Goal: Communication & Community: Answer question/provide support

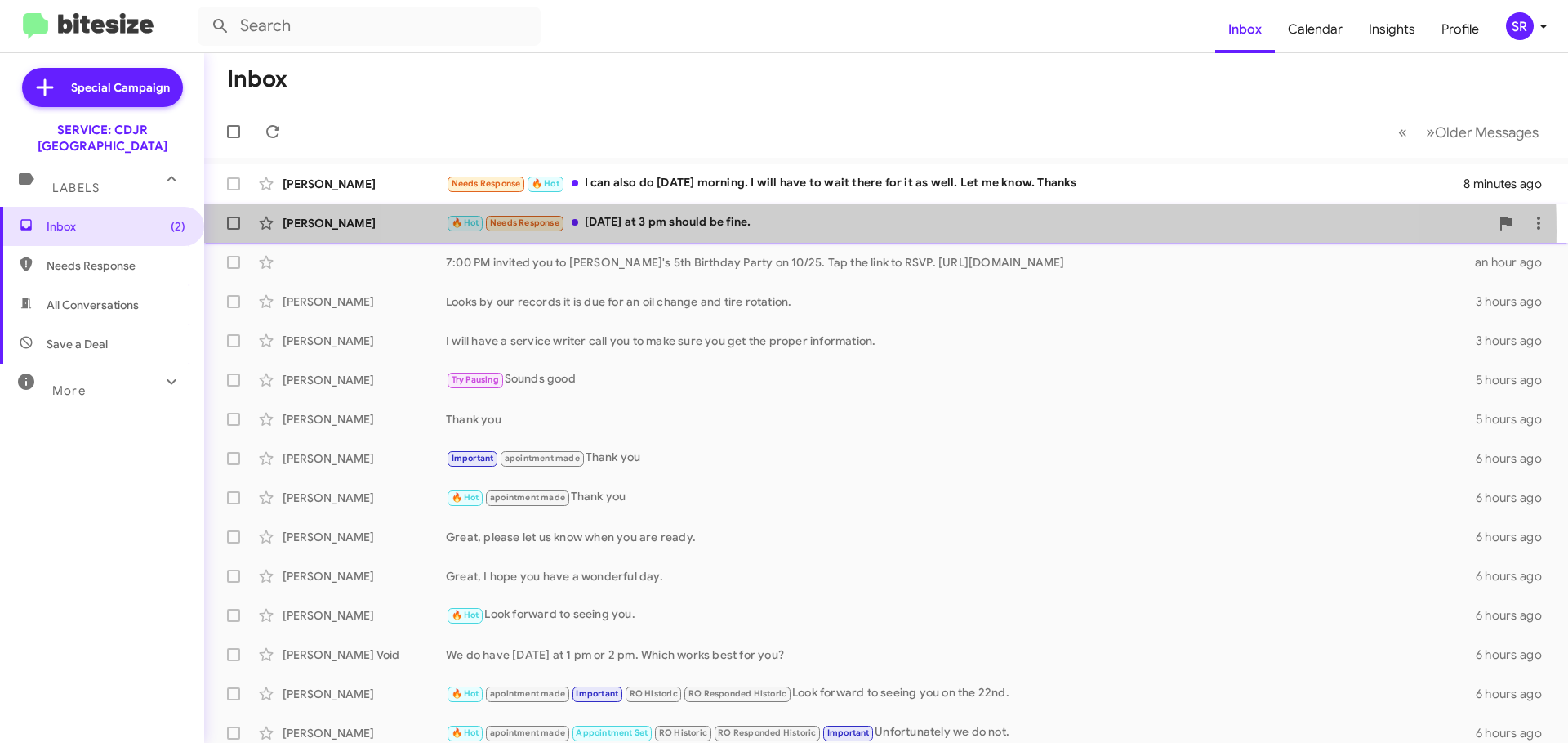
click at [865, 231] on div "🔥 Hot Needs Response [DATE] at 3 pm should be fine." at bounding box center [968, 222] width 1043 height 19
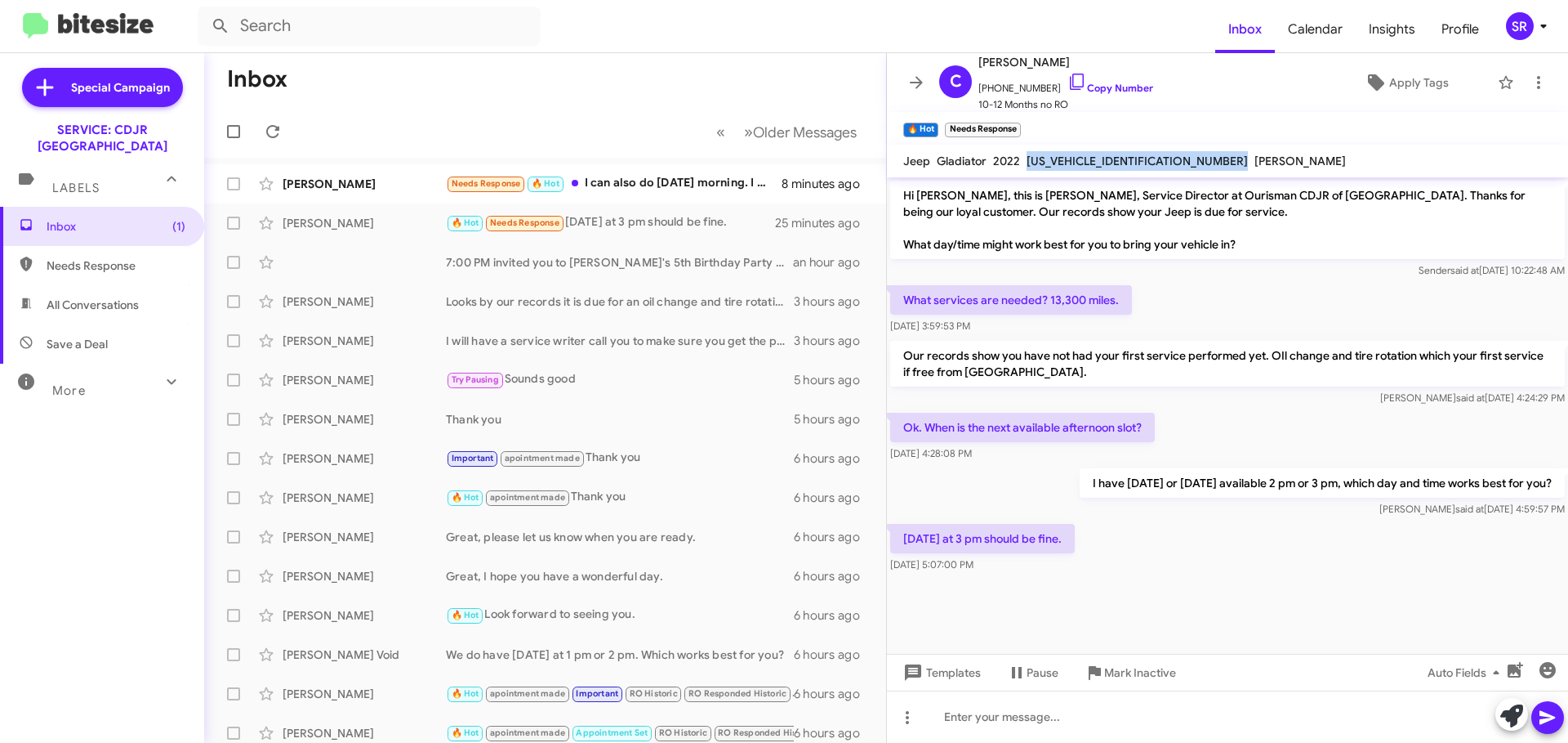
drag, startPoint x: 1140, startPoint y: 159, endPoint x: 1026, endPoint y: 161, distance: 114.0
click at [1026, 161] on div "Jeep Gladiator 2022 [US_VEHICLE_IDENTIFICATION_NUMBER] [PERSON_NAME]" at bounding box center [1124, 161] width 449 height 20
copy span "[US_VEHICLE_IDENTIFICATION_NUMBER]"
click at [953, 711] on div at bounding box center [1228, 716] width 681 height 53
click at [1541, 717] on icon at bounding box center [1548, 717] width 20 height 20
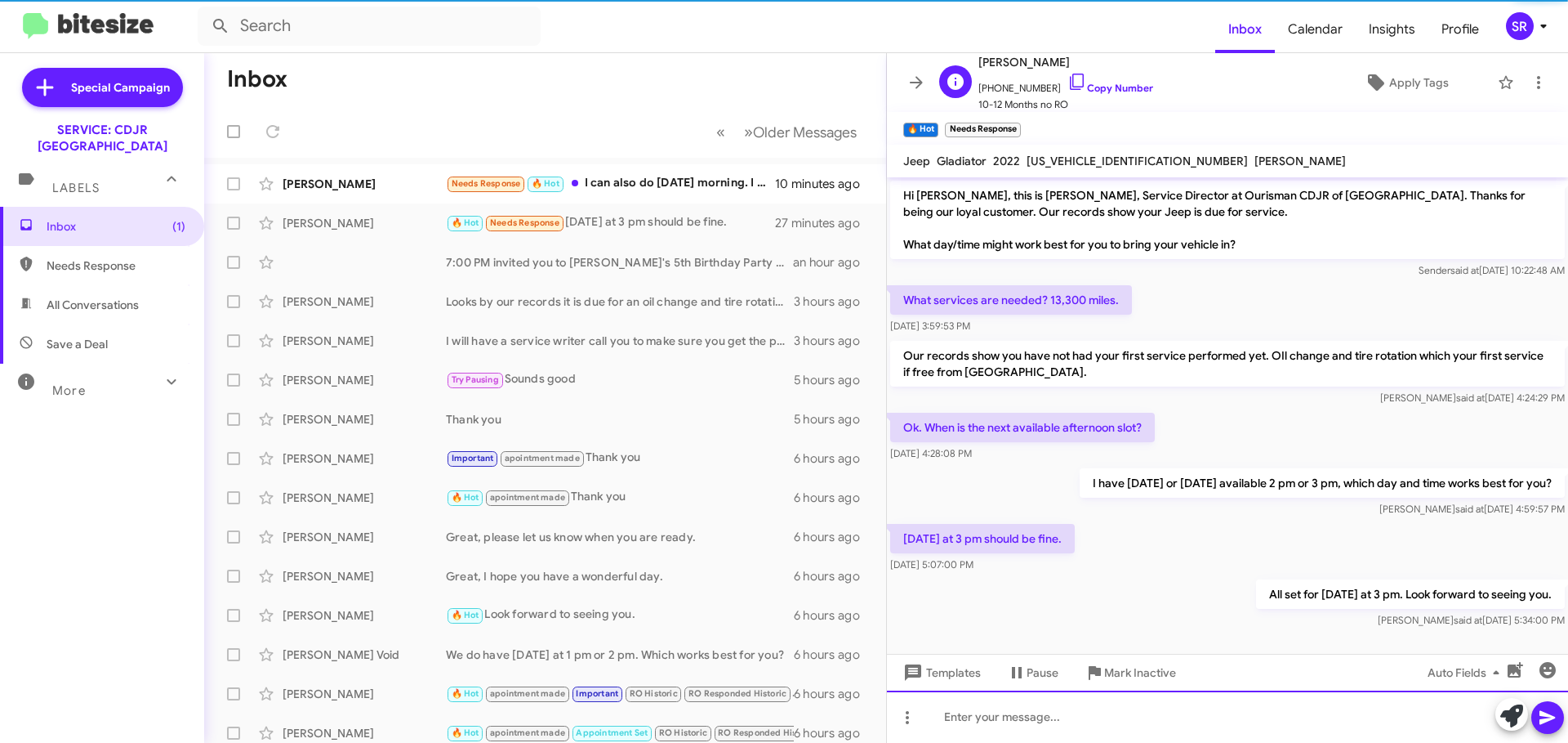
scroll to position [7, 0]
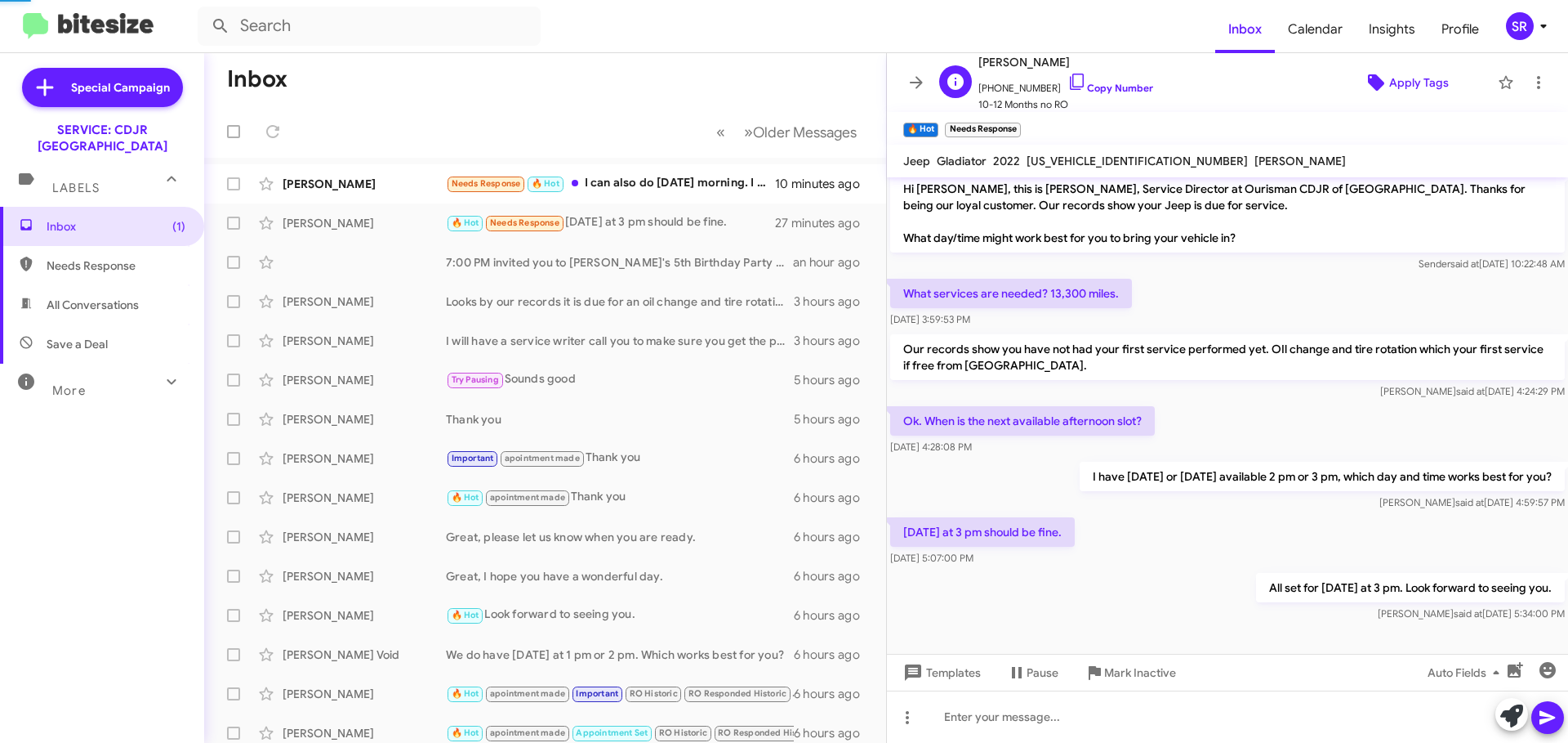
click at [1399, 85] on span "Apply Tags" at bounding box center [1419, 83] width 60 height 30
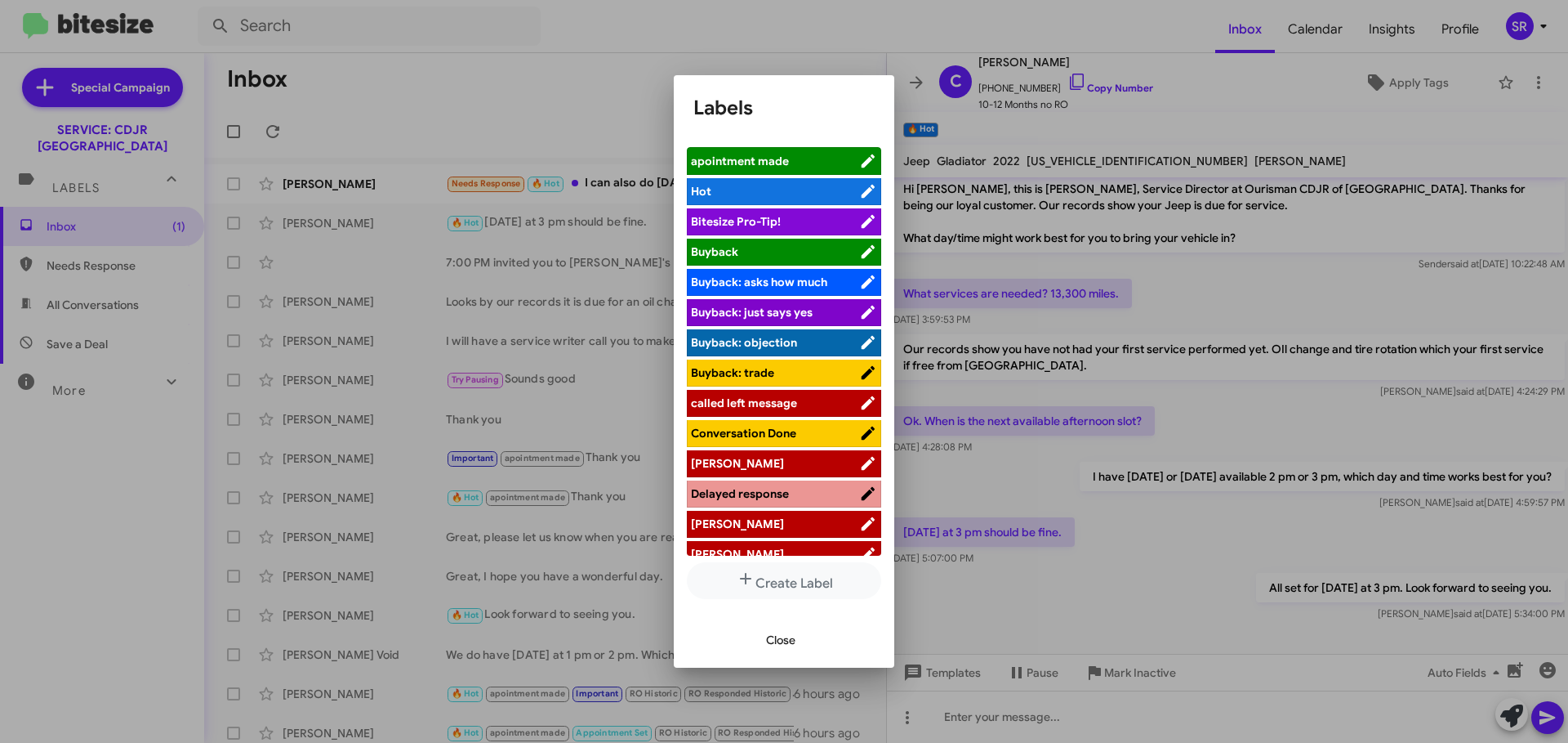
click at [772, 157] on span "apointment made" at bounding box center [740, 160] width 98 height 15
click at [780, 644] on span "Close" at bounding box center [782, 640] width 30 height 30
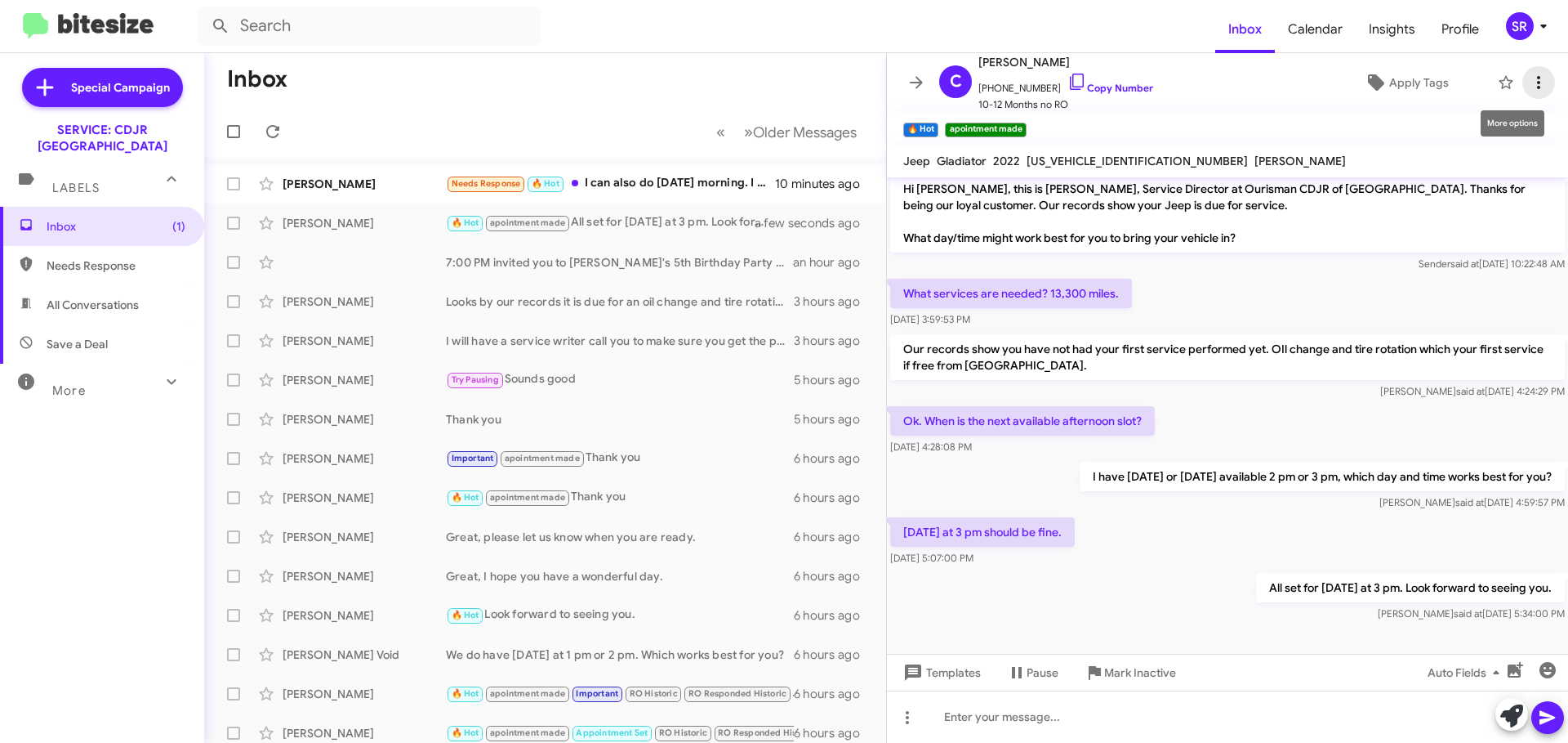
click at [1529, 79] on icon at bounding box center [1539, 83] width 20 height 20
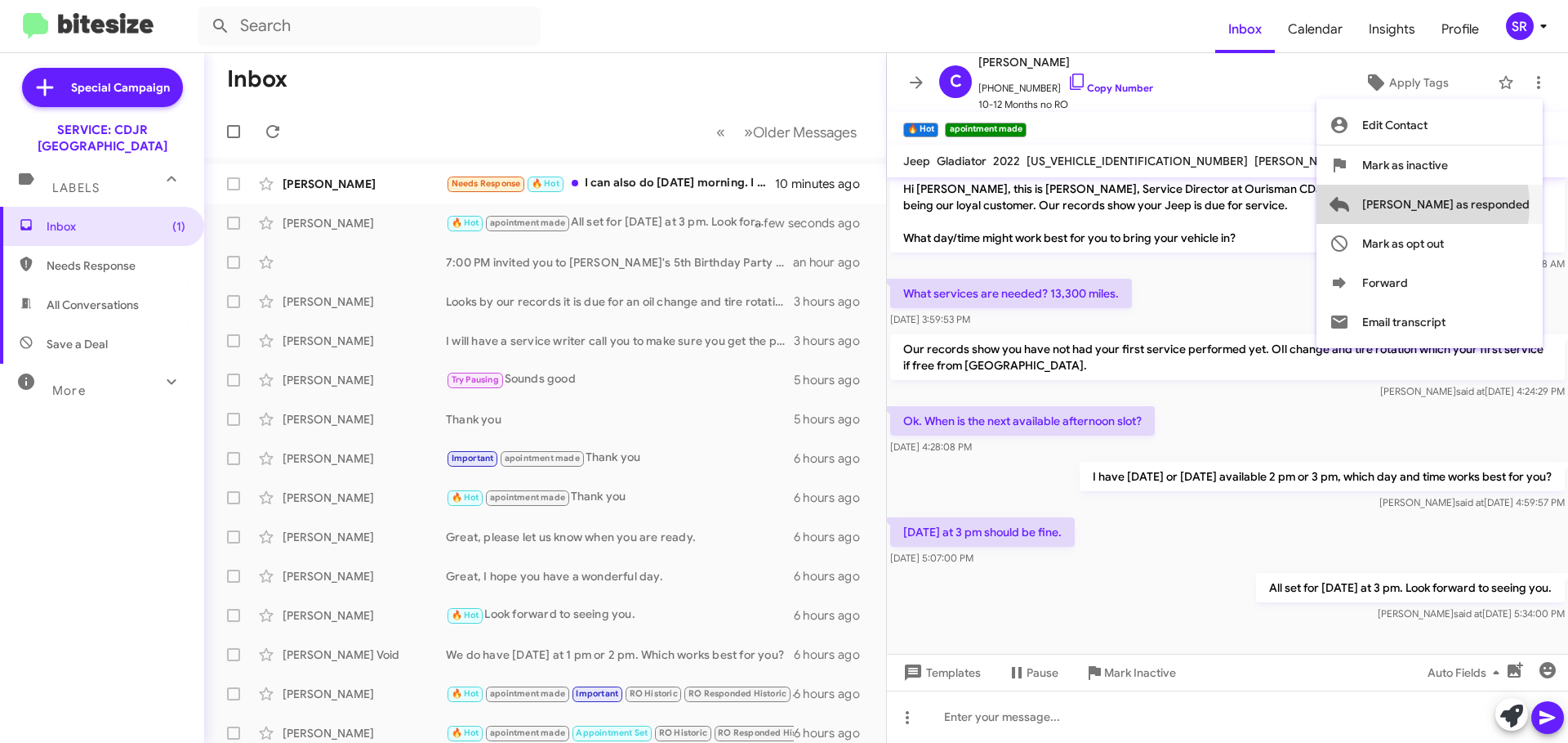
click at [1488, 205] on span "[PERSON_NAME] as responded" at bounding box center [1446, 203] width 167 height 39
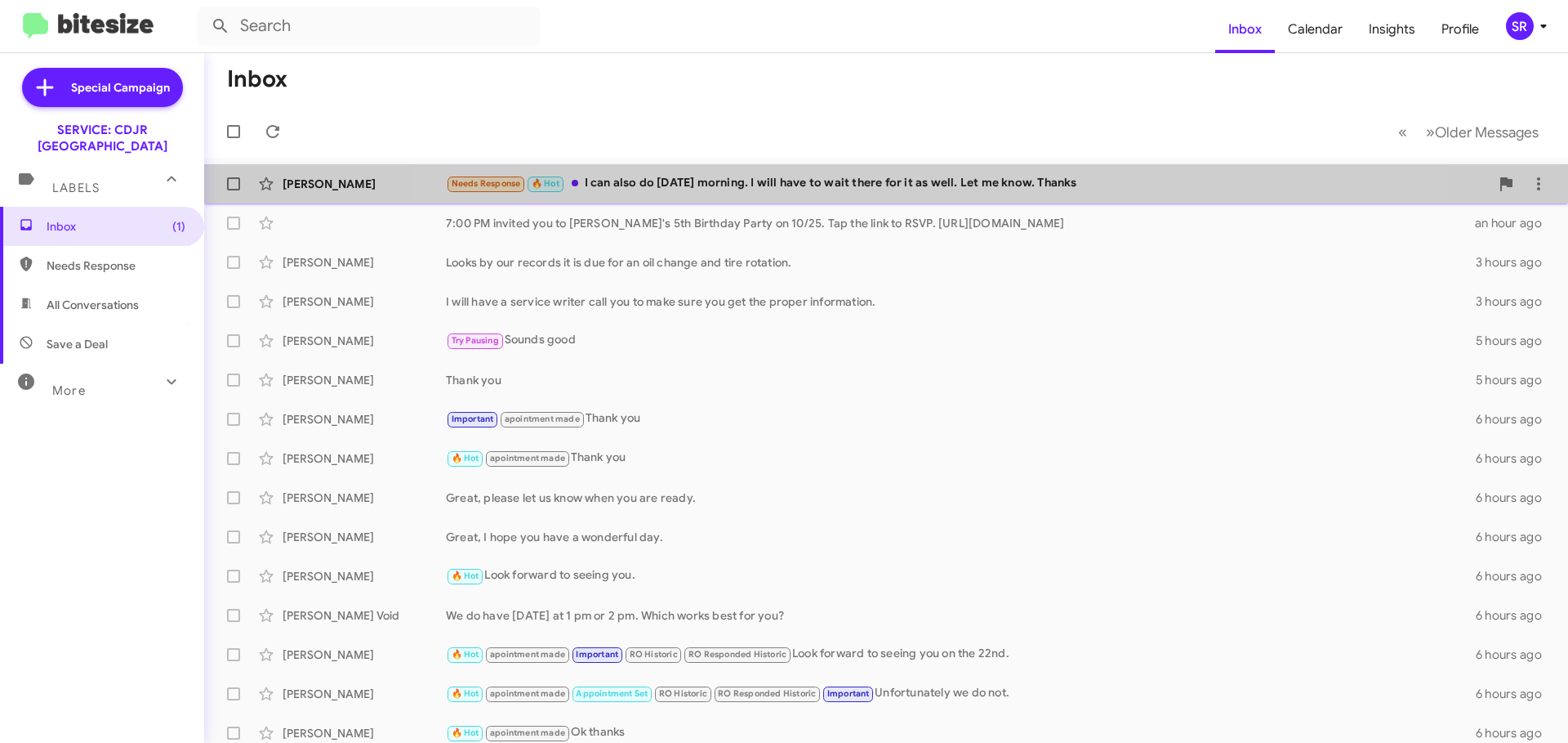
click at [933, 189] on div "Needs Response 🔥 Hot I can also do [DATE] morning. I will have to wait there fo…" at bounding box center [968, 183] width 1043 height 19
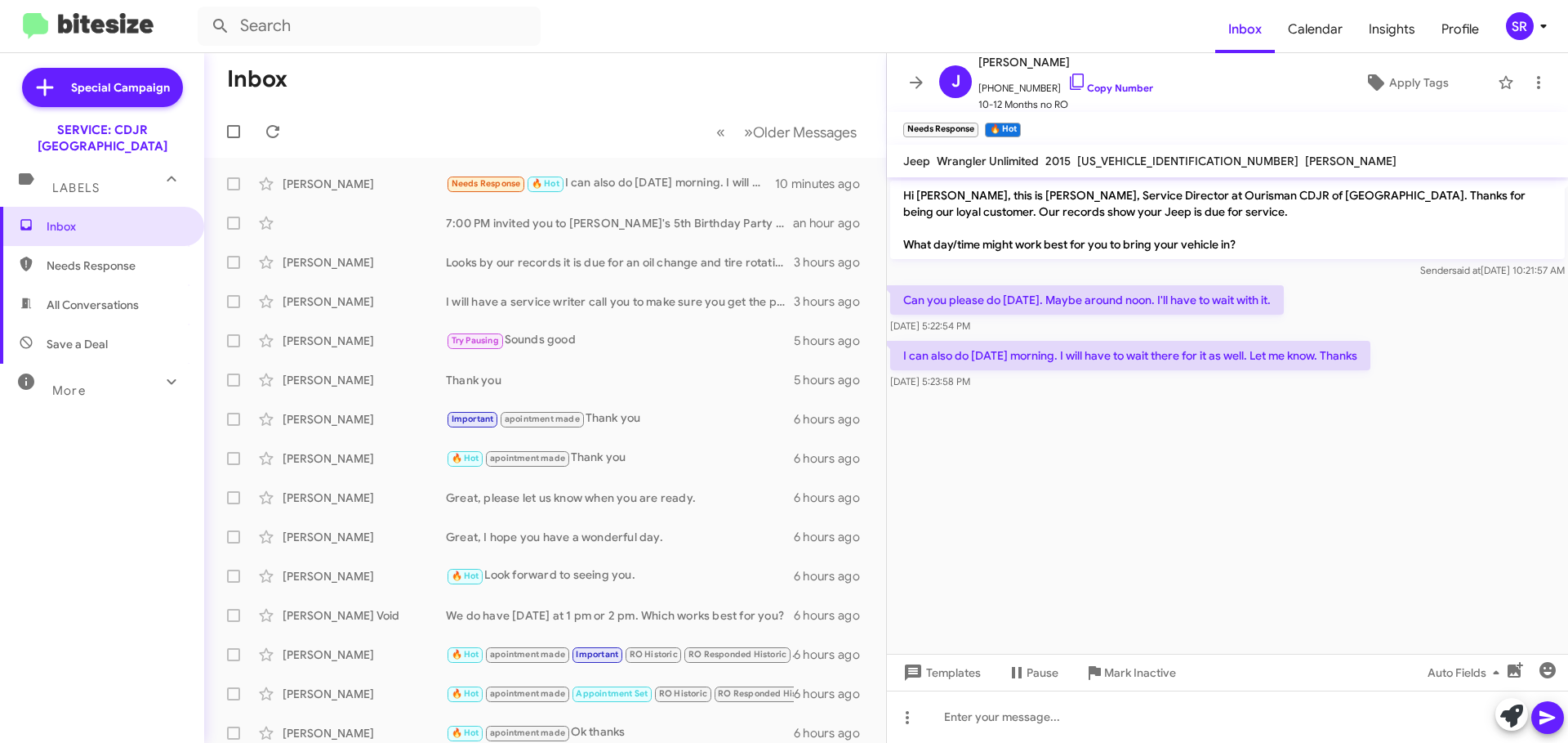
drag, startPoint x: 1197, startPoint y: 159, endPoint x: 1075, endPoint y: 167, distance: 122.3
click at [1075, 167] on div "[US_VEHICLE_IDENTIFICATION_NUMBER]" at bounding box center [1188, 161] width 228 height 20
copy span "[US_VEHICLE_IDENTIFICATION_NUMBER]"
click at [968, 711] on div at bounding box center [1228, 716] width 681 height 53
click at [1127, 725] on div "I put you in for the 21 st at" at bounding box center [1228, 716] width 681 height 53
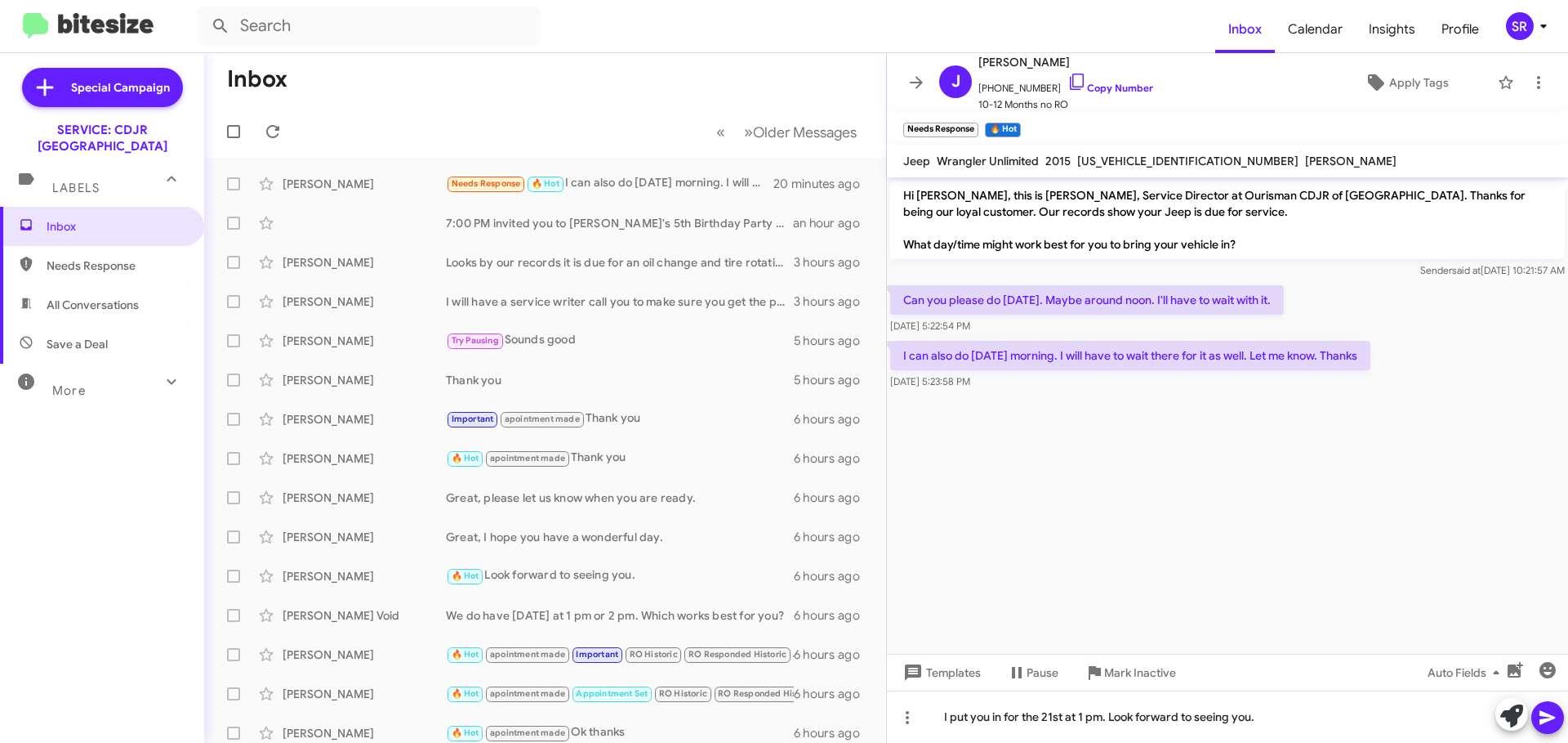
click at [1544, 721] on icon at bounding box center [1547, 718] width 16 height 14
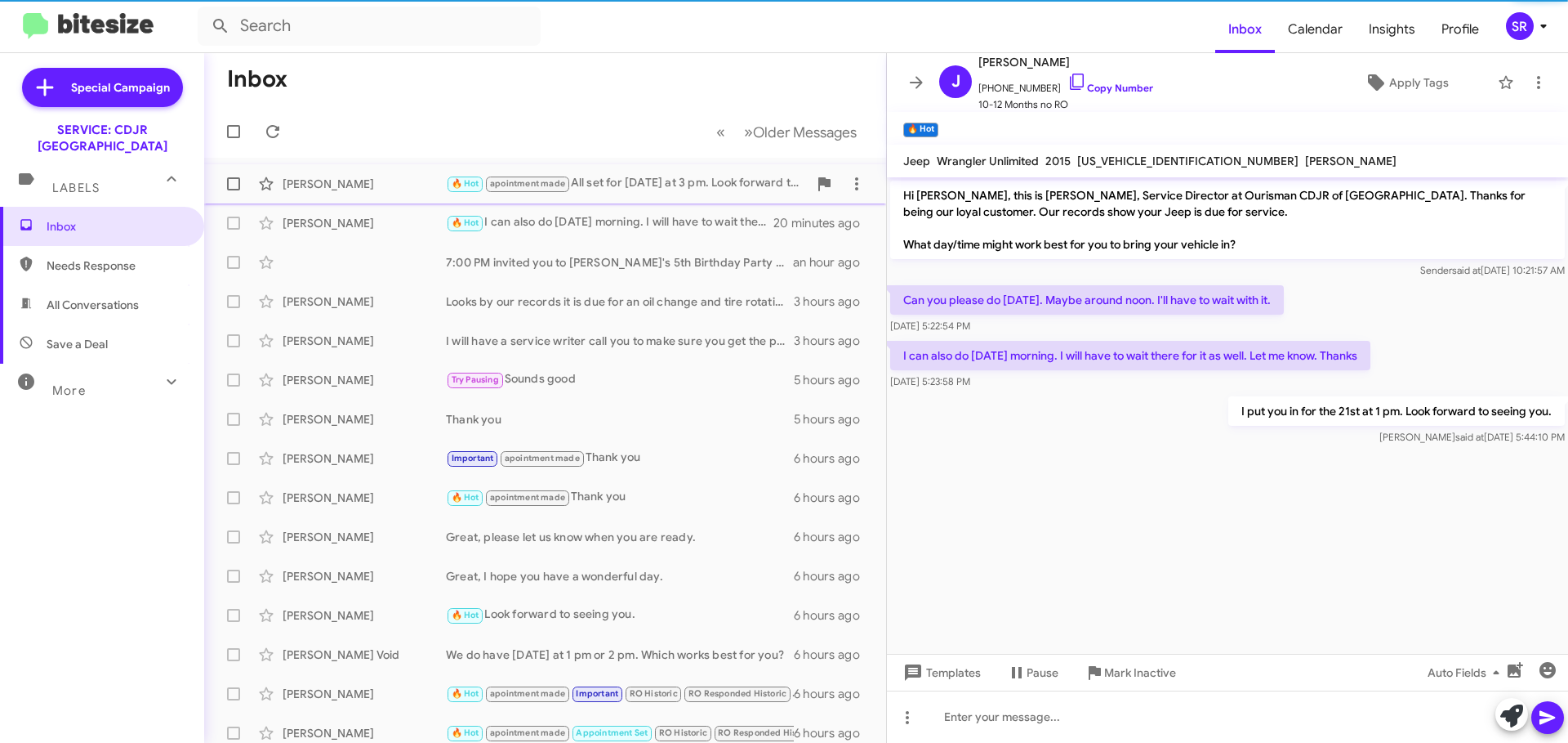
click at [651, 193] on div "[PERSON_NAME] 🔥 Hot apointment made All set for [DATE] at 3 pm. Look forward to…" at bounding box center [545, 183] width 656 height 33
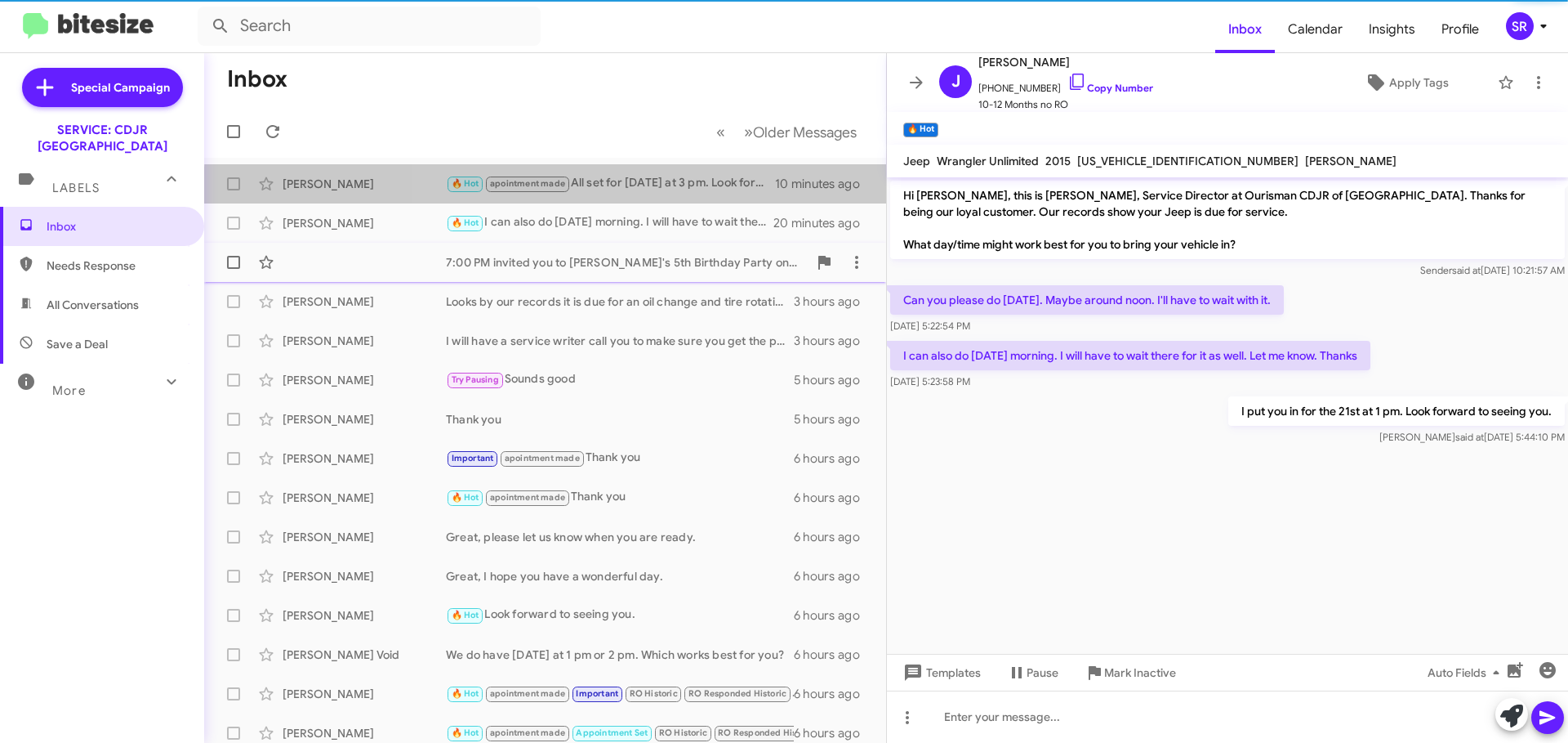
scroll to position [41, 0]
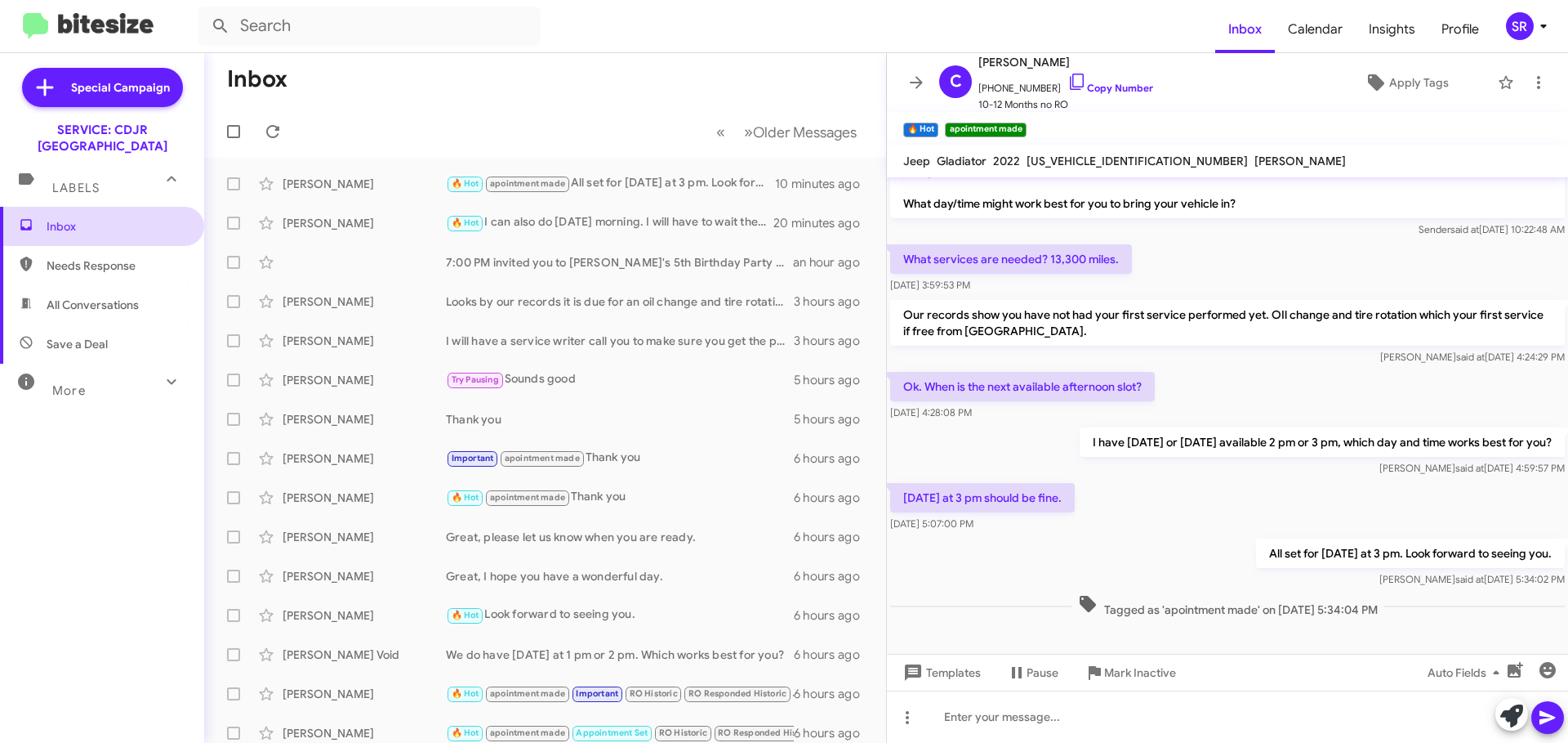
click at [112, 218] on span "Inbox" at bounding box center [115, 226] width 138 height 16
